Goal: Task Accomplishment & Management: Manage account settings

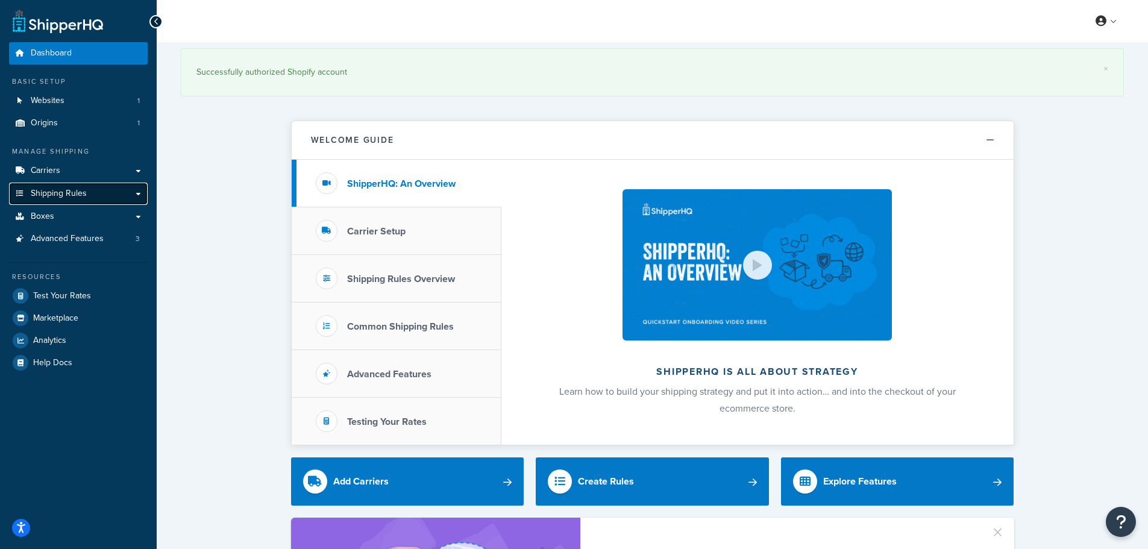
click at [98, 193] on link "Shipping Rules" at bounding box center [78, 194] width 139 height 22
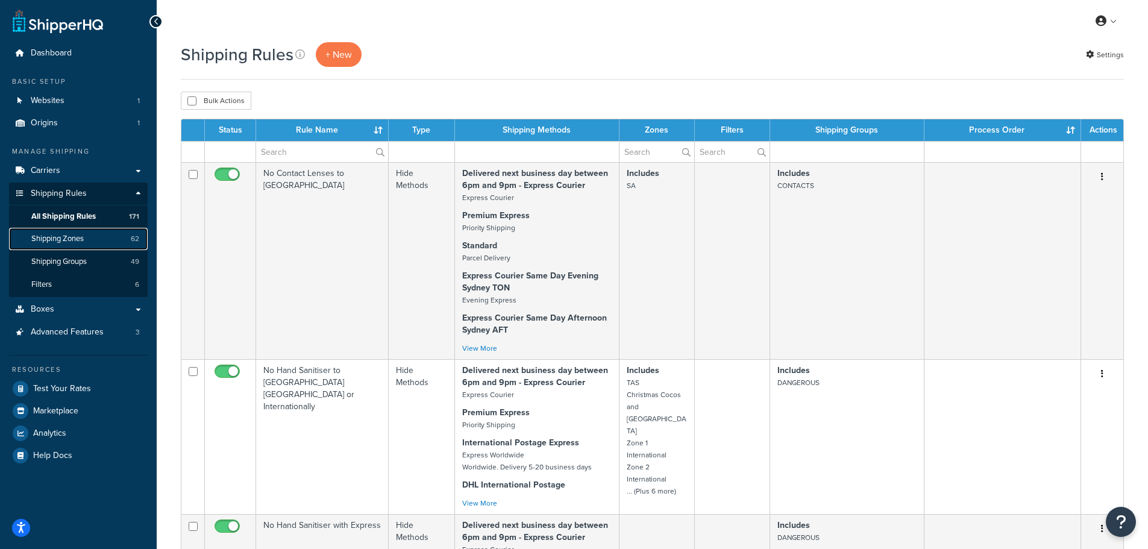
click at [80, 241] on span "Shipping Zones" at bounding box center [57, 239] width 52 height 10
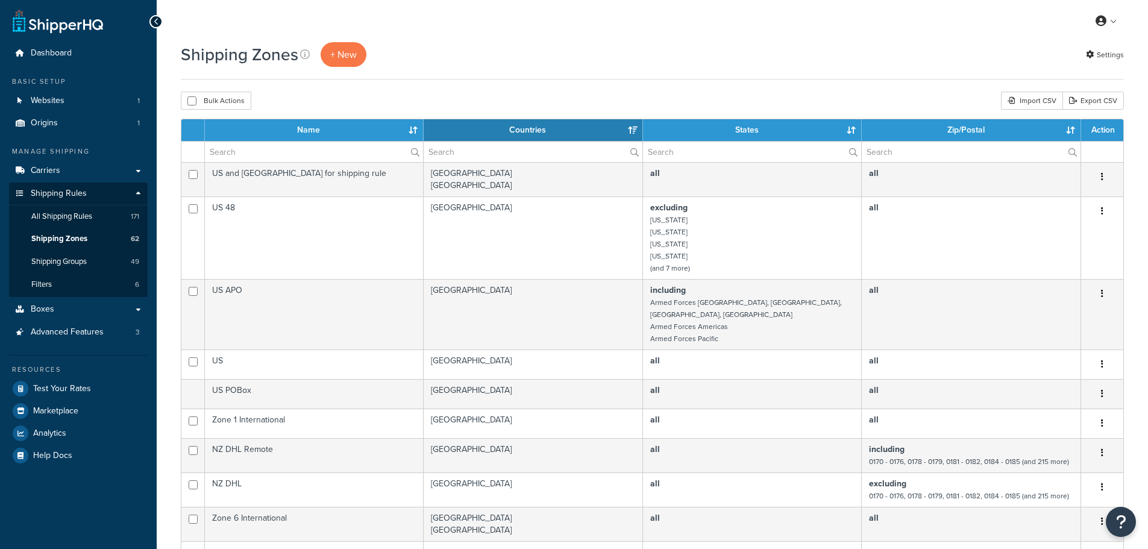
select select "15"
click at [93, 171] on link "Carriers" at bounding box center [78, 171] width 139 height 22
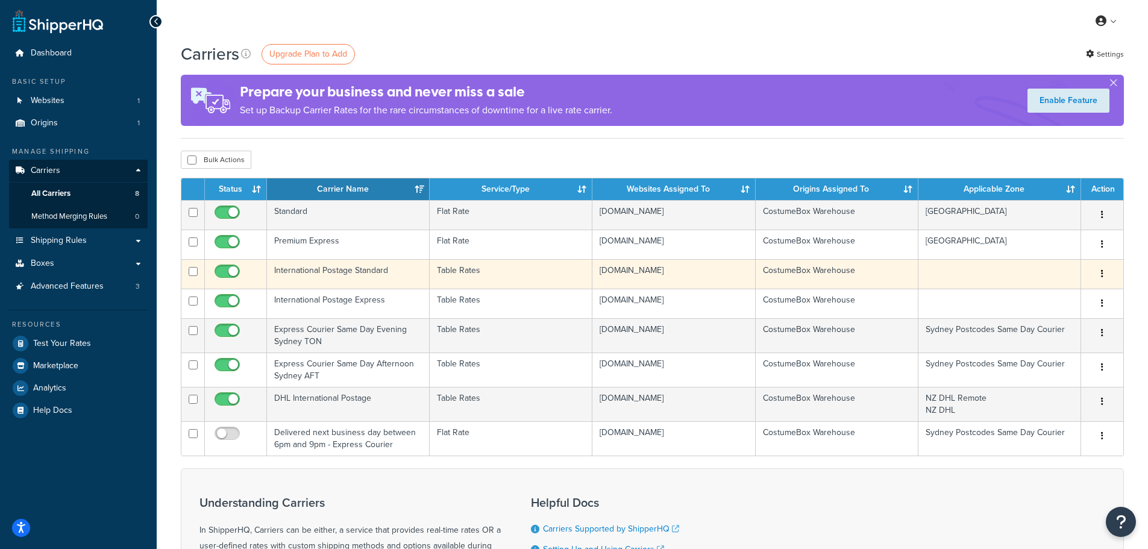
click at [1103, 278] on button "button" at bounding box center [1102, 274] width 17 height 19
click at [1066, 300] on link "Edit" at bounding box center [1053, 298] width 95 height 25
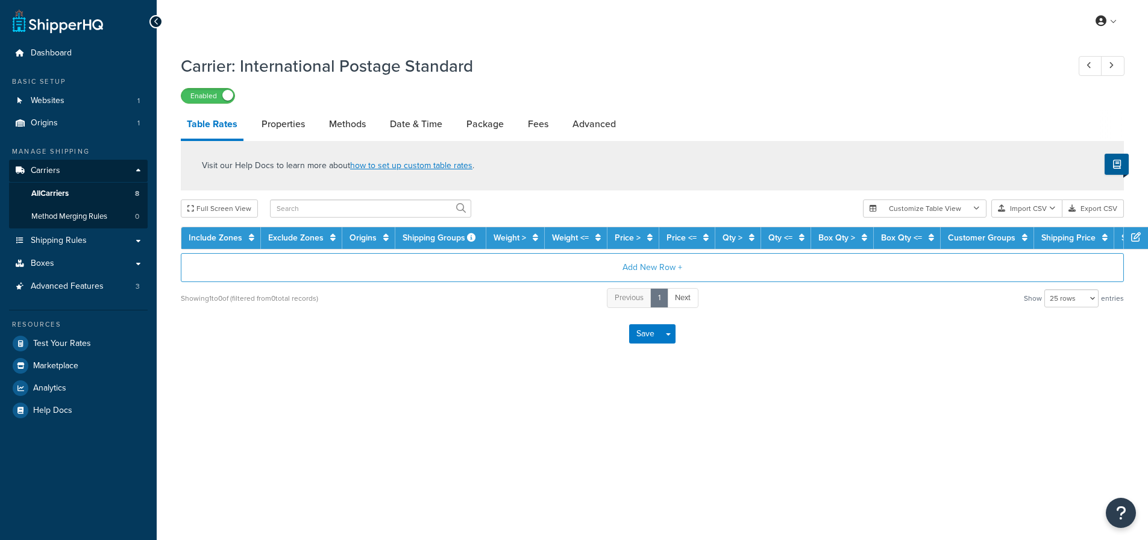
select select "25"
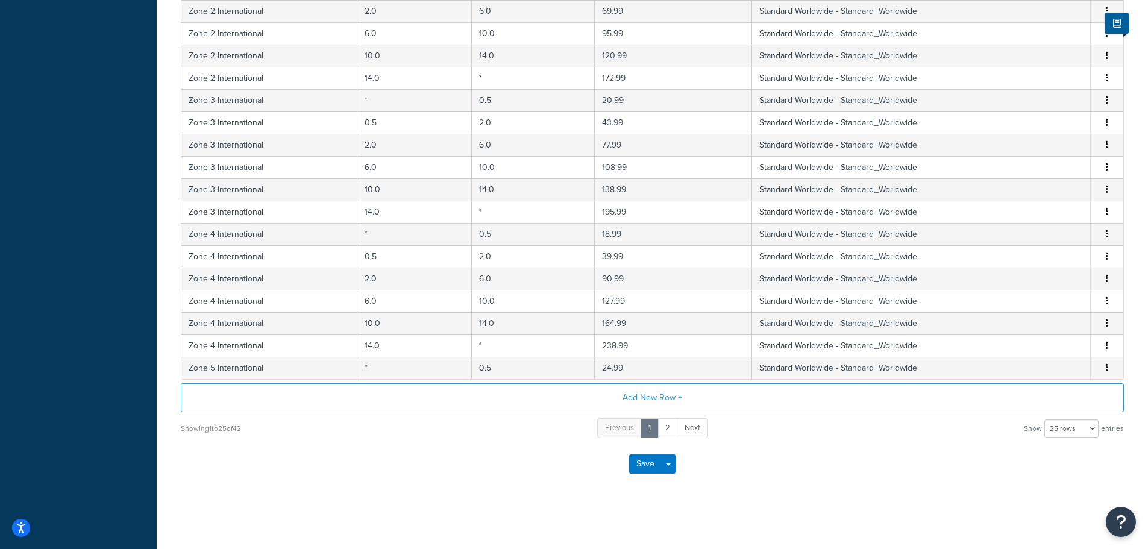
scroll to position [66, 0]
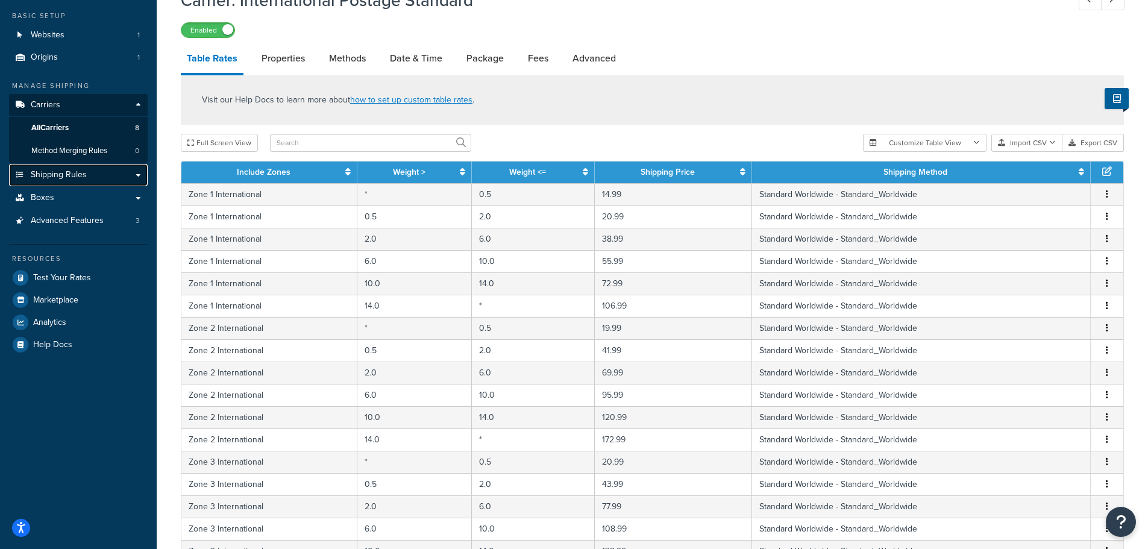
click at [71, 166] on link "Shipping Rules" at bounding box center [78, 175] width 139 height 22
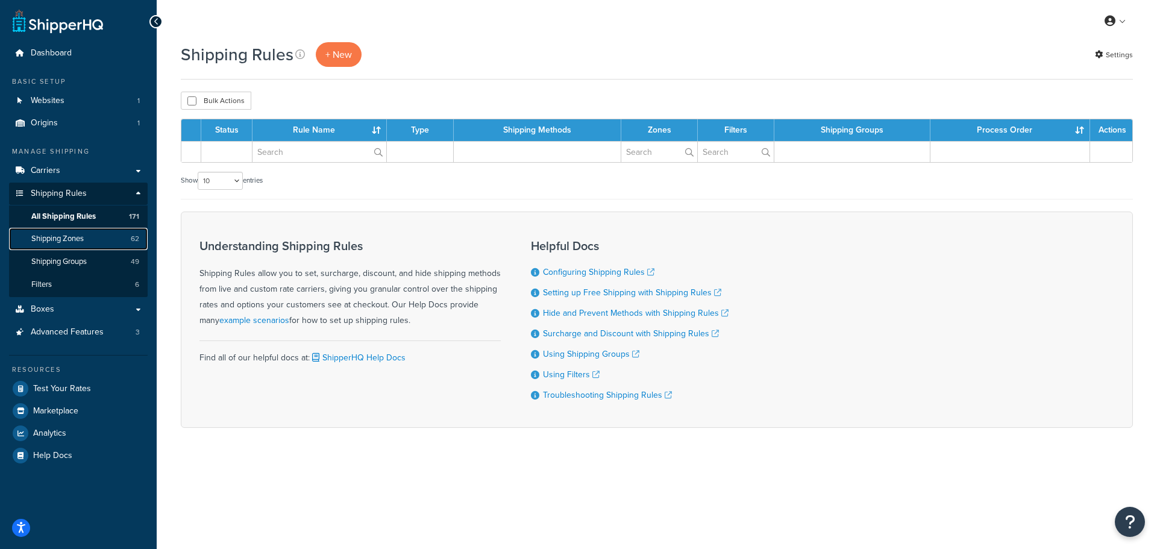
click at [77, 239] on span "Shipping Zones" at bounding box center [57, 239] width 52 height 10
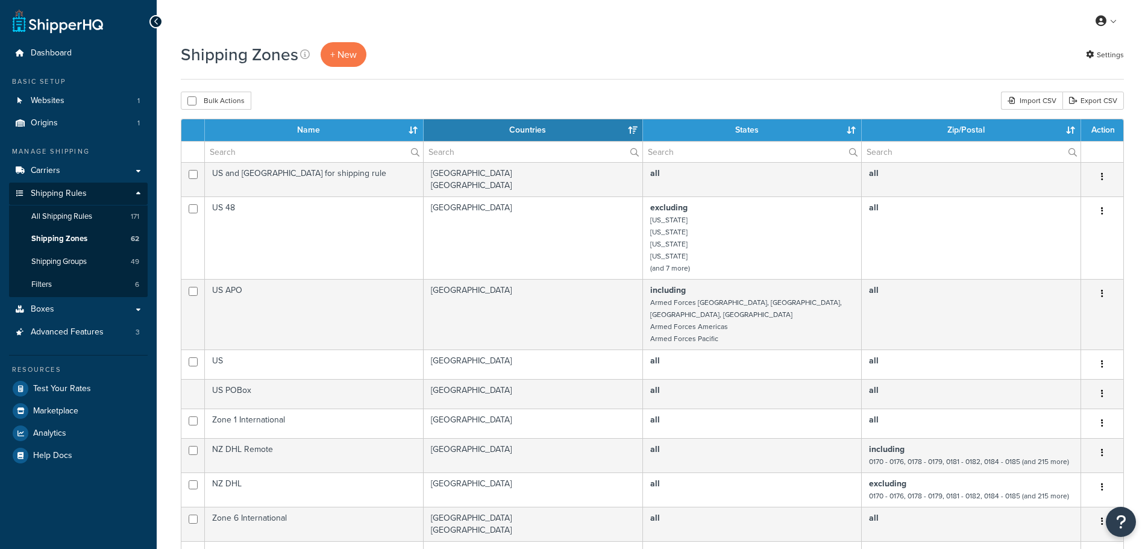
select select "15"
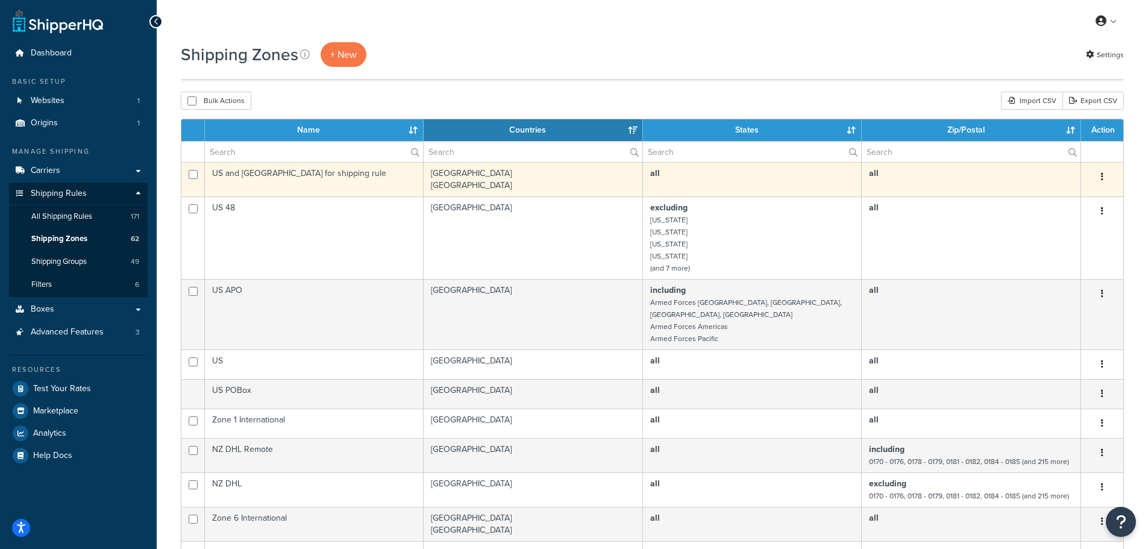
scroll to position [241, 0]
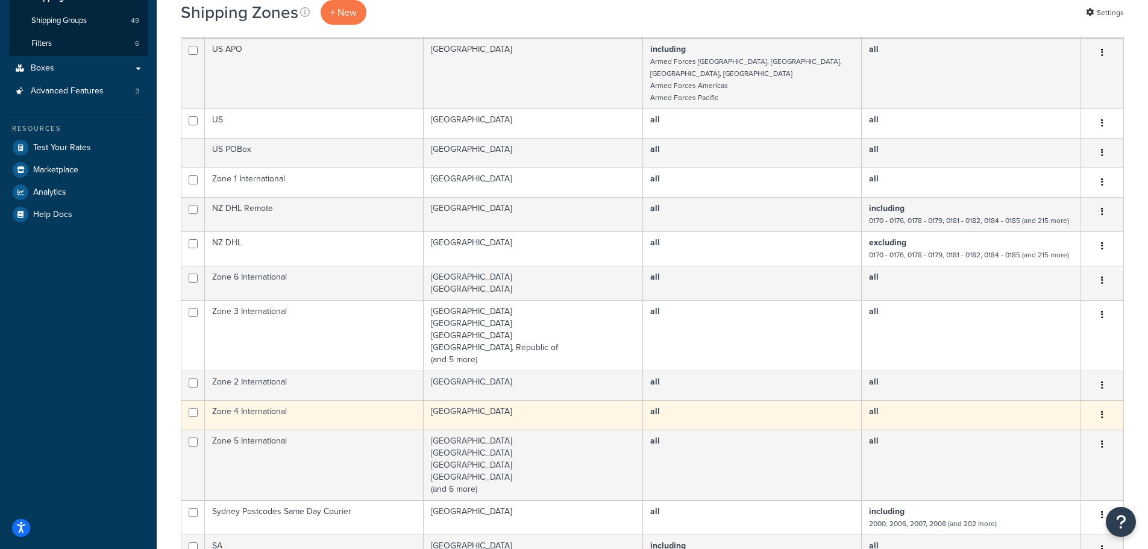
click at [1101, 411] on icon "button" at bounding box center [1102, 415] width 2 height 8
click at [1068, 427] on link "Edit" at bounding box center [1053, 427] width 95 height 25
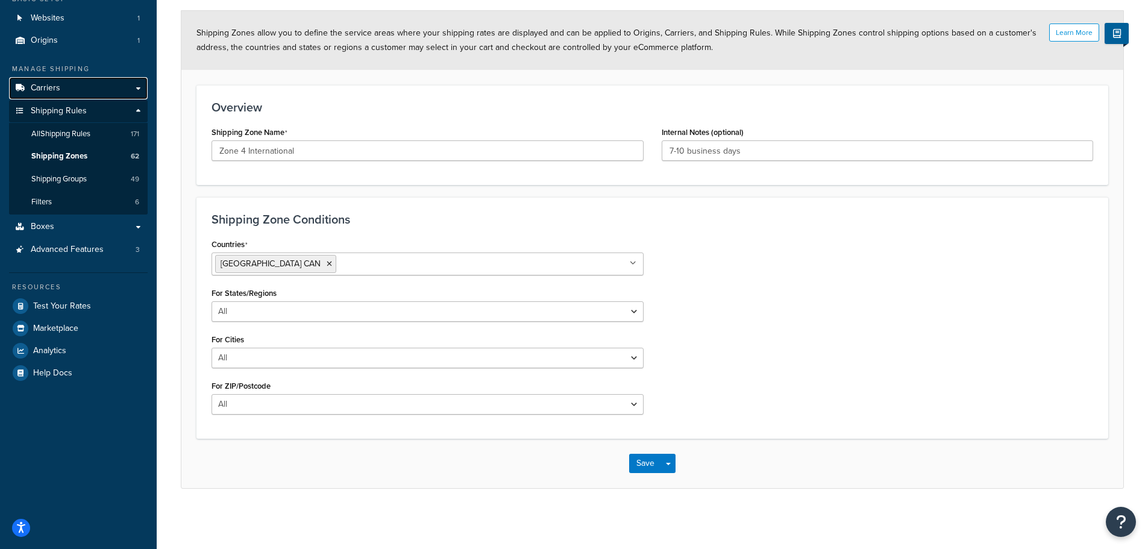
click at [93, 84] on link "Carriers" at bounding box center [78, 88] width 139 height 22
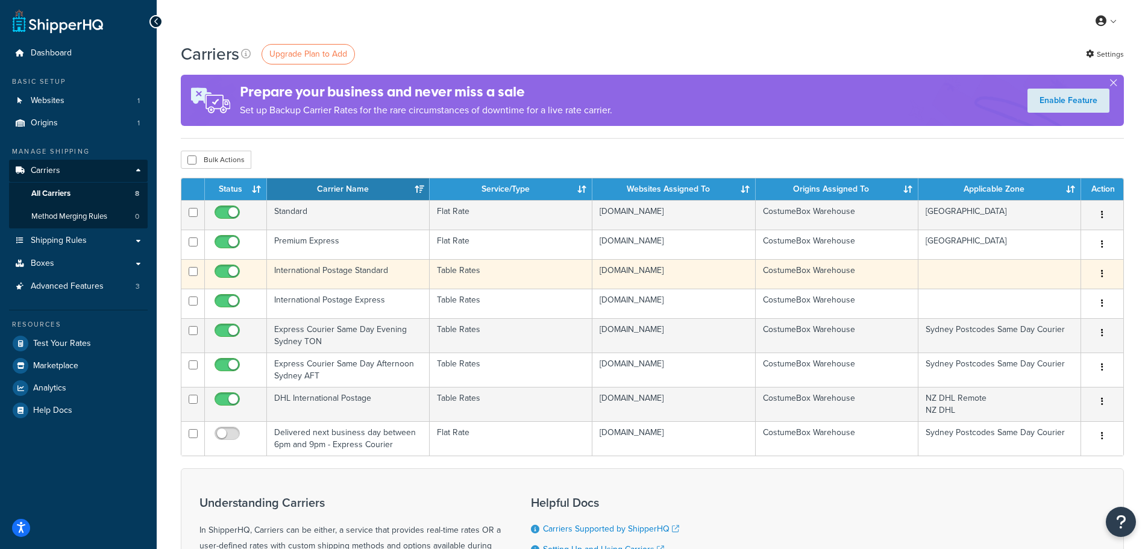
click at [1100, 271] on button "button" at bounding box center [1102, 274] width 17 height 19
click at [1071, 299] on link "Edit" at bounding box center [1053, 298] width 95 height 25
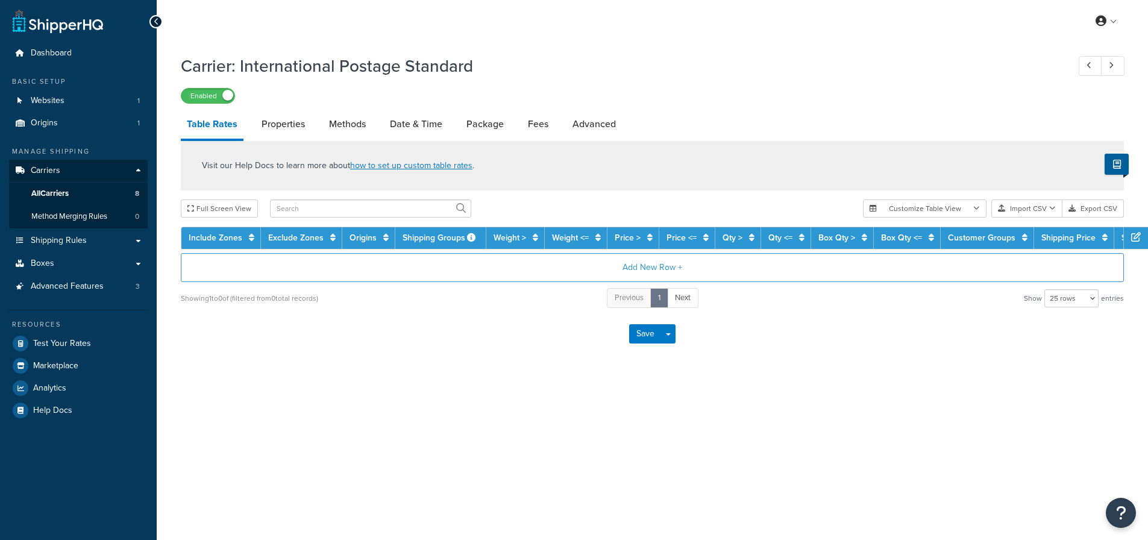
select select "25"
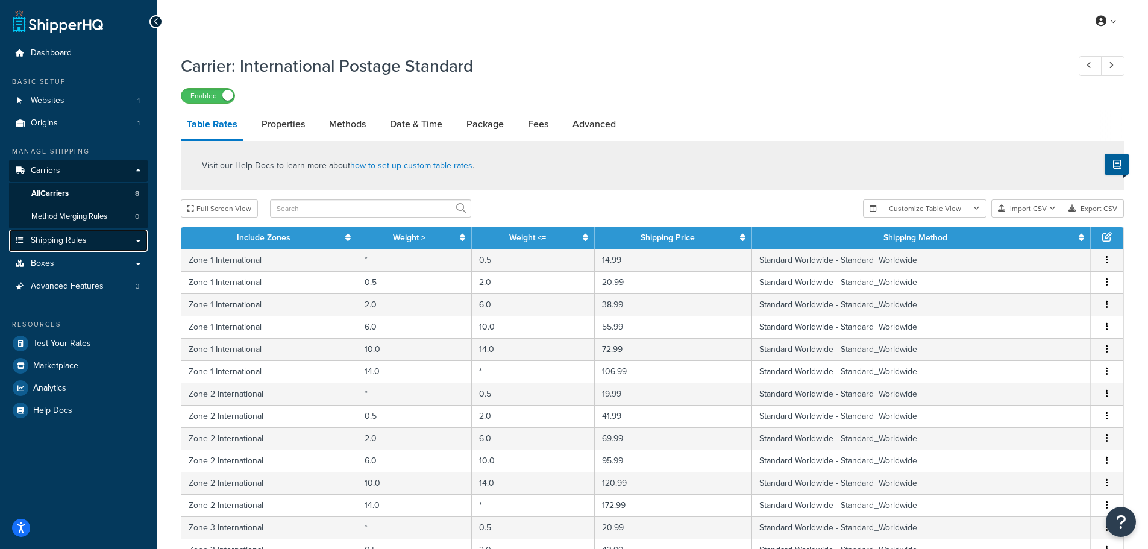
click at [71, 247] on link "Shipping Rules" at bounding box center [78, 241] width 139 height 22
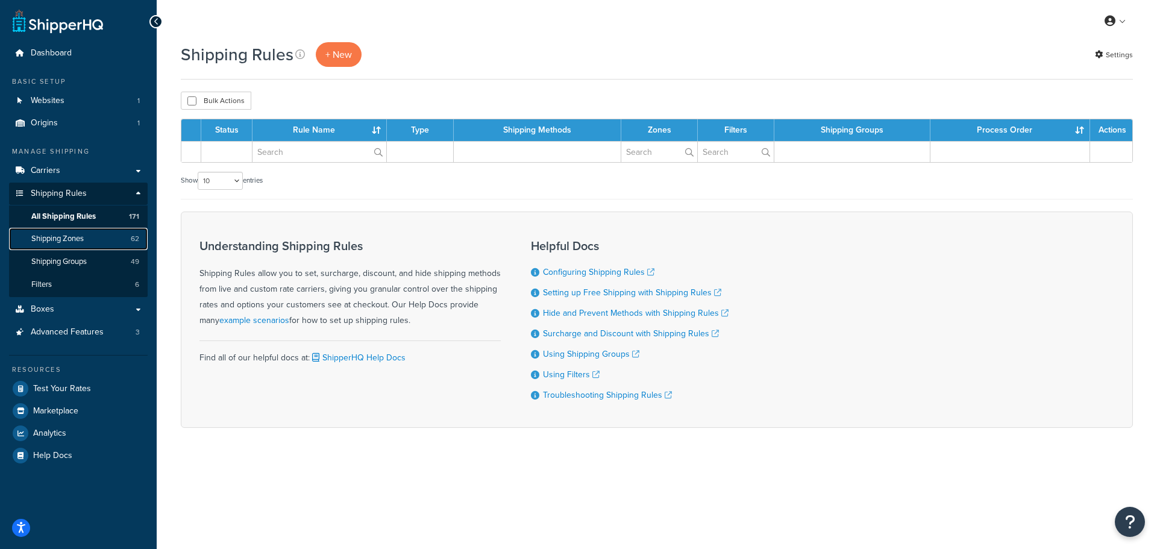
click at [84, 238] on span "Shipping Zones" at bounding box center [57, 239] width 52 height 10
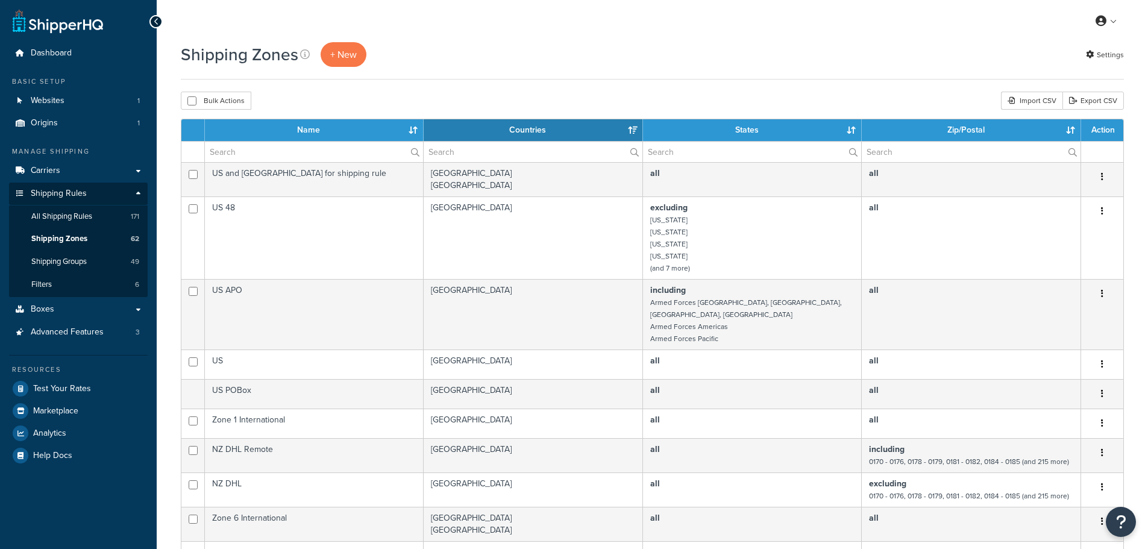
select select "15"
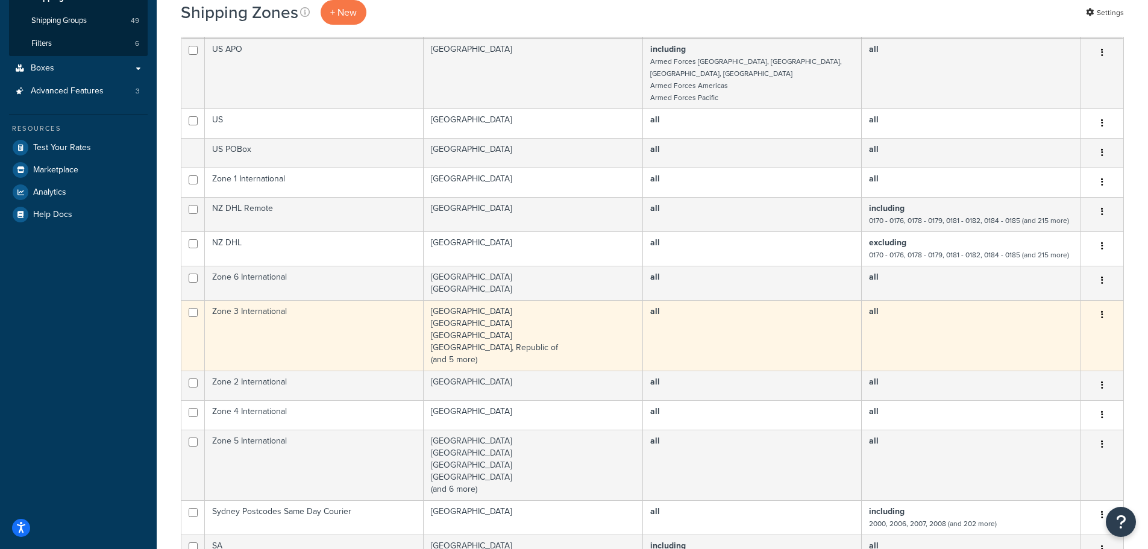
scroll to position [301, 0]
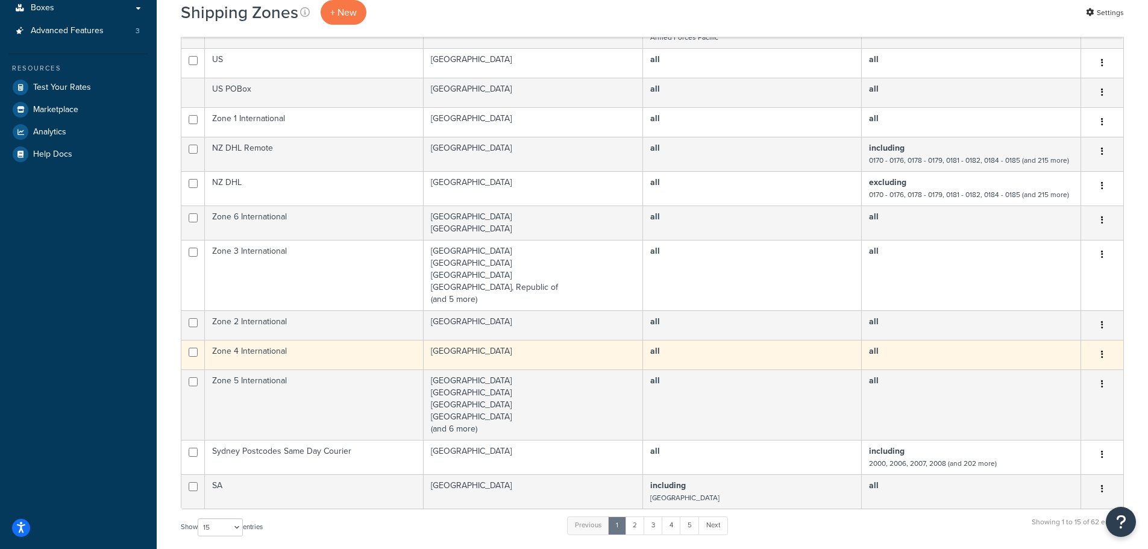
click at [1108, 345] on button "button" at bounding box center [1102, 354] width 17 height 19
click at [1071, 367] on link "Edit" at bounding box center [1053, 366] width 95 height 25
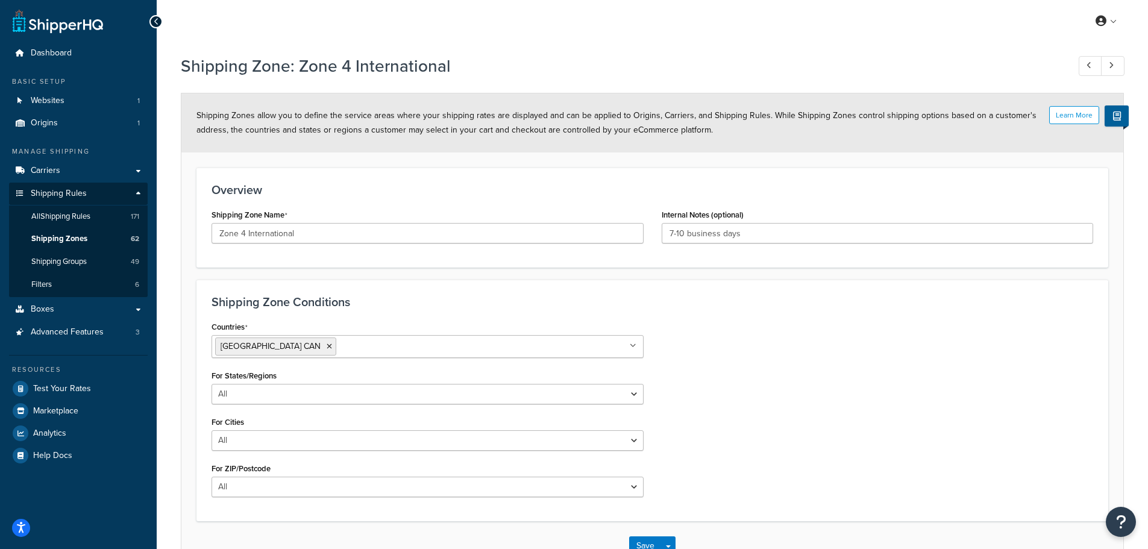
scroll to position [83, 0]
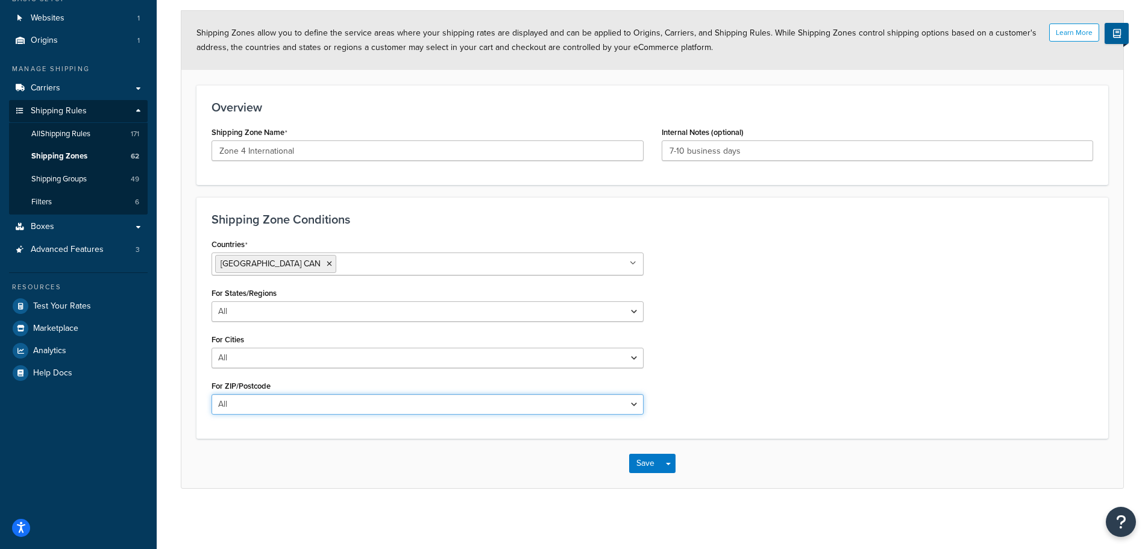
click at [381, 402] on select "All Including Excluding" at bounding box center [428, 404] width 432 height 20
select select "including"
click at [212, 394] on select "All Including Excluding" at bounding box center [428, 404] width 432 height 20
click at [326, 308] on select "All Including Excluding" at bounding box center [428, 311] width 432 height 20
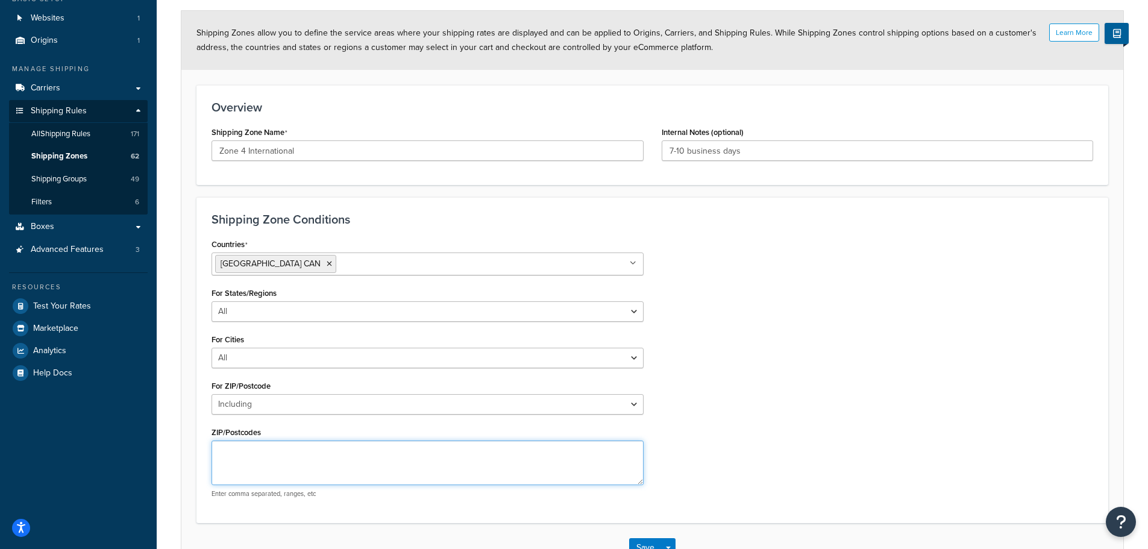
click at [295, 447] on textarea "ZIP/Postcodes" at bounding box center [428, 463] width 432 height 45
